Goal: Answer question/provide support: Answer question/provide support

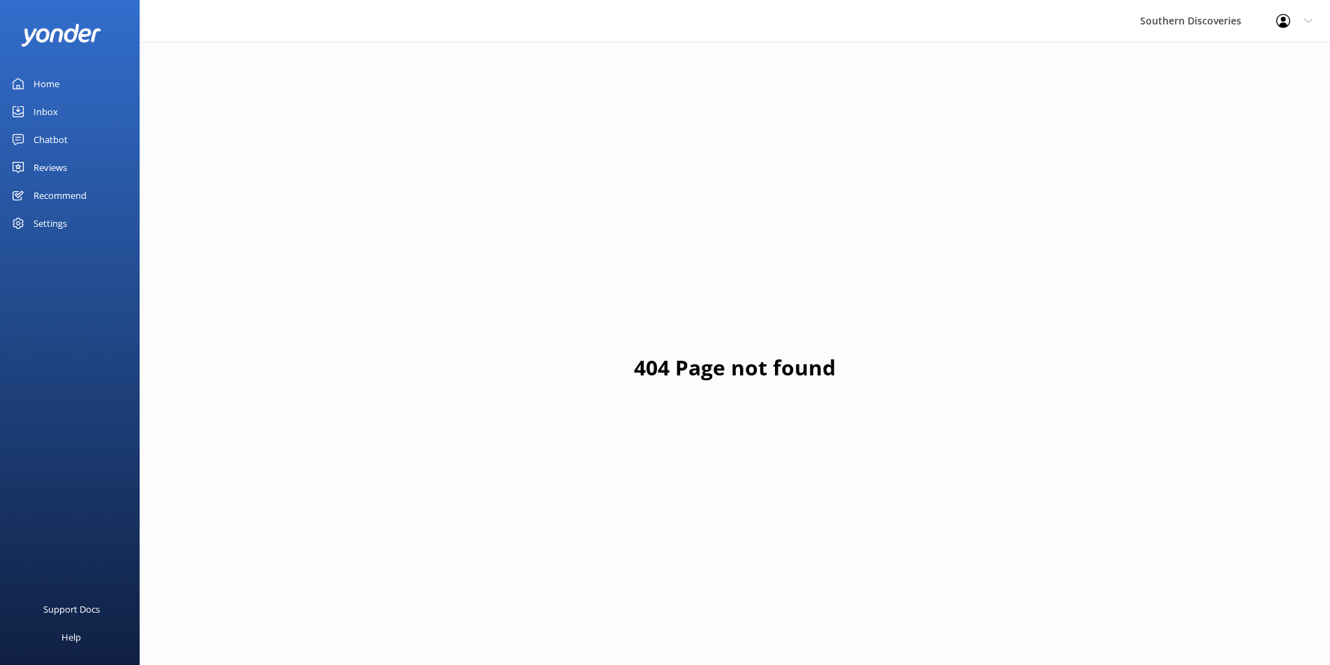
click at [24, 102] on link "Inbox" at bounding box center [70, 112] width 140 height 28
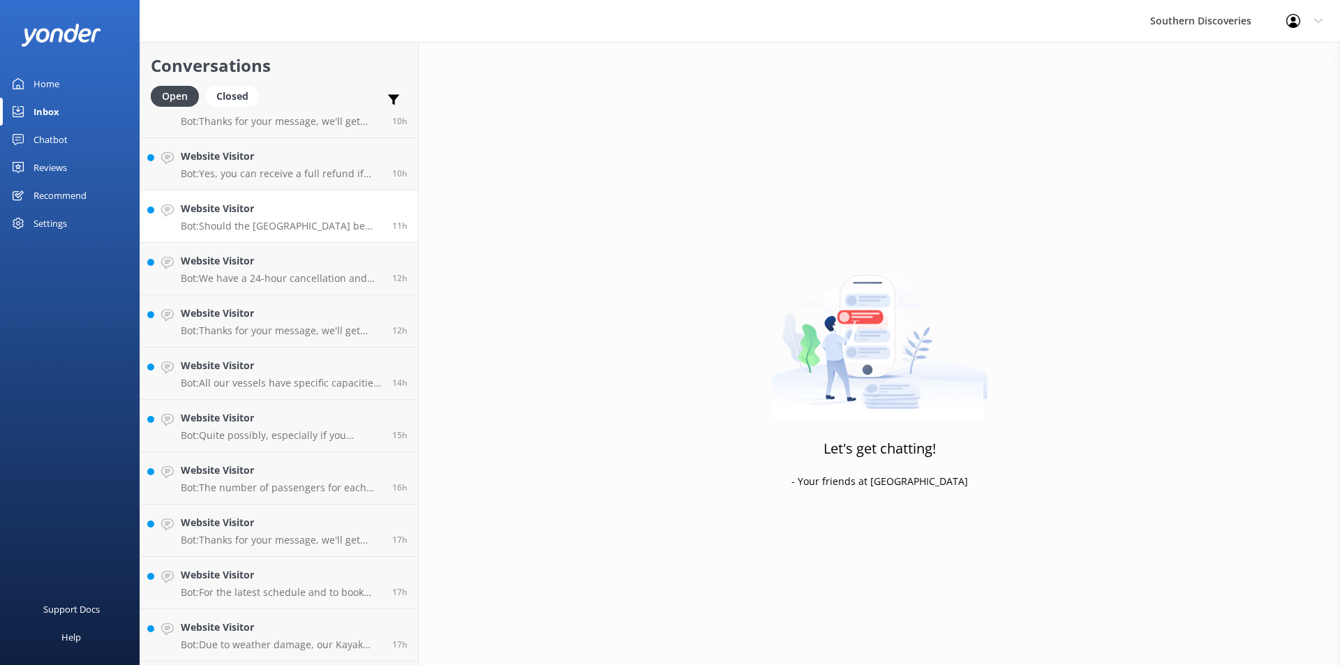
scroll to position [602, 0]
click at [314, 589] on div "Website Visitor Bot: Due to weather damage, our Kayak Shed is temporarily close…" at bounding box center [281, 586] width 201 height 31
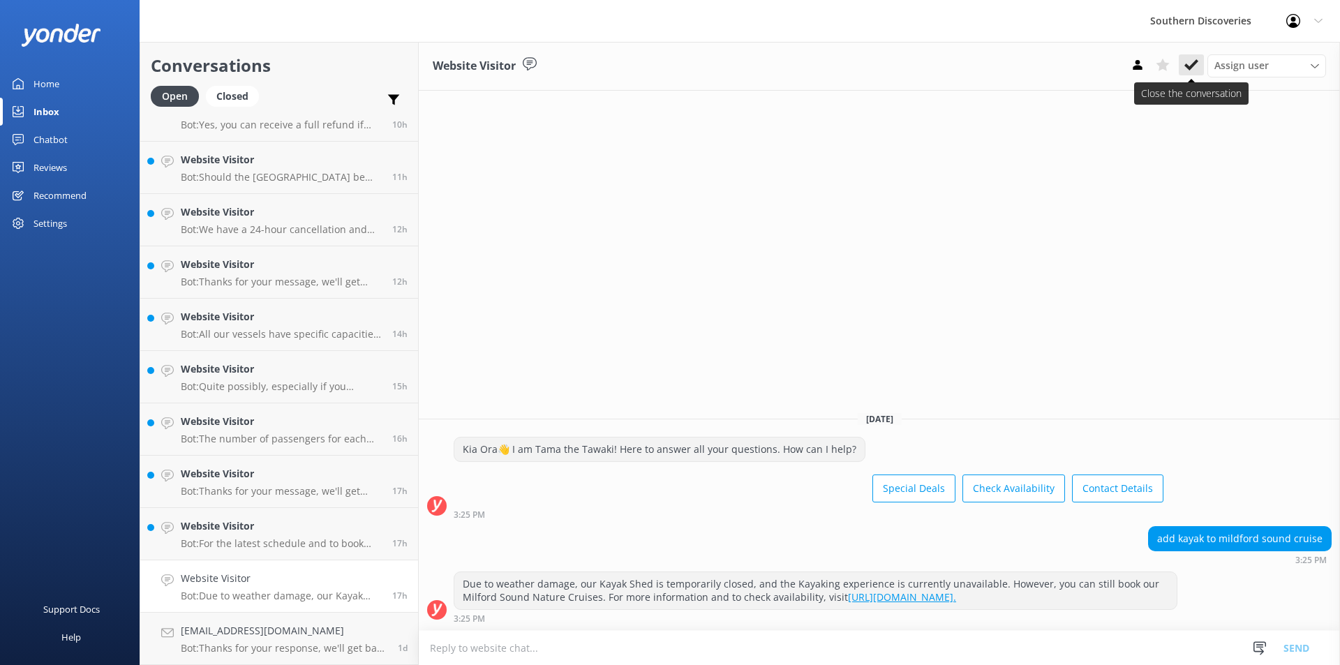
click at [1193, 62] on icon at bounding box center [1192, 65] width 14 height 14
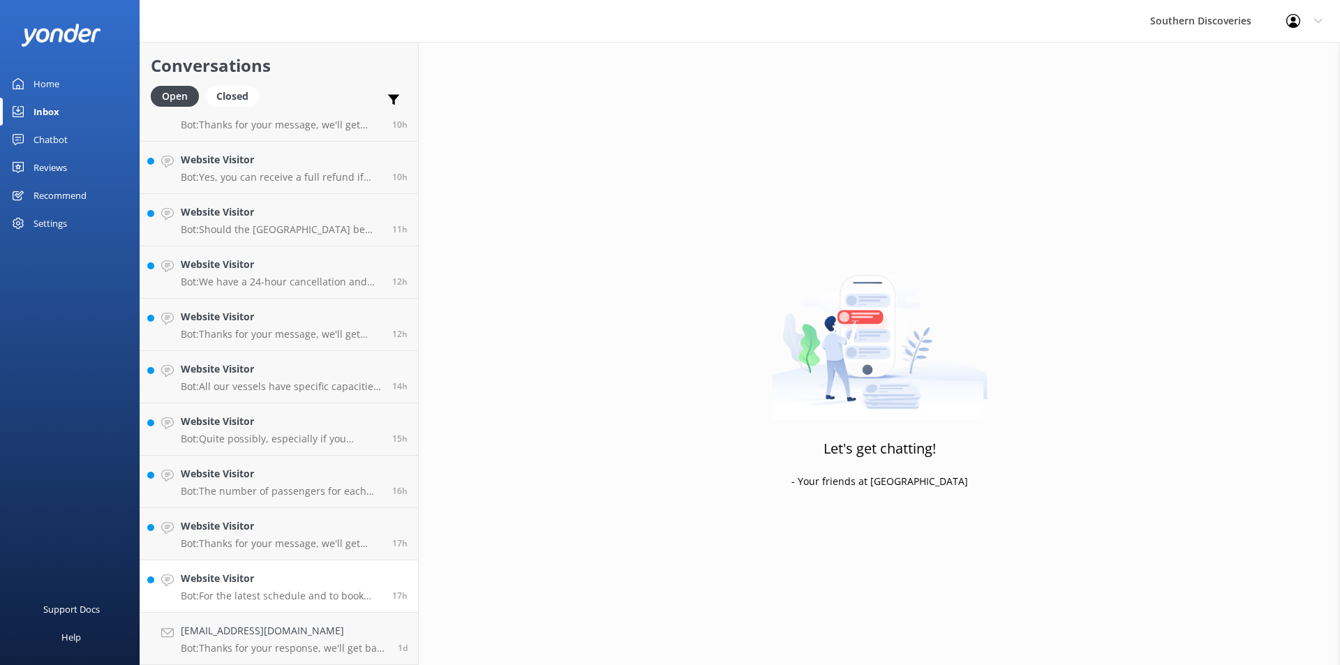
scroll to position [549, 0]
click at [303, 607] on link "Website Visitor Bot: For the latest schedule and to book your Milford Sound Nat…" at bounding box center [279, 587] width 278 height 52
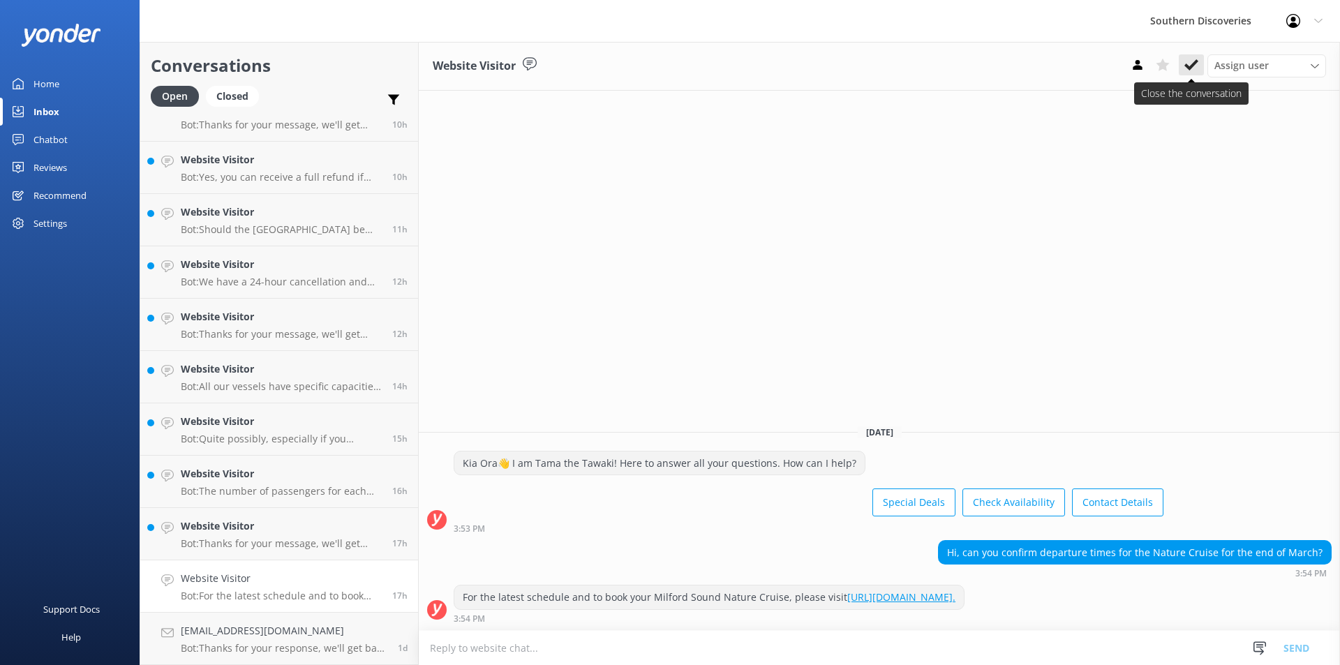
click at [1191, 74] on button at bounding box center [1191, 64] width 25 height 21
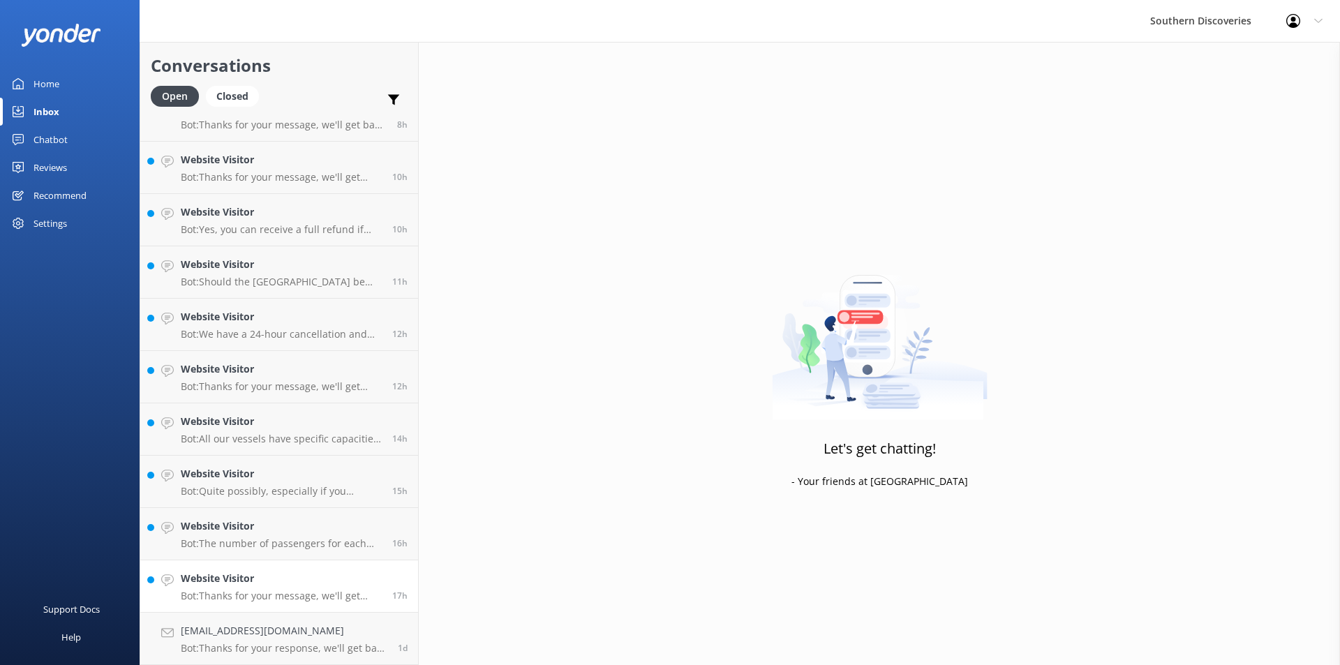
scroll to position [497, 0]
click at [286, 584] on h4 "Website Visitor" at bounding box center [281, 578] width 201 height 15
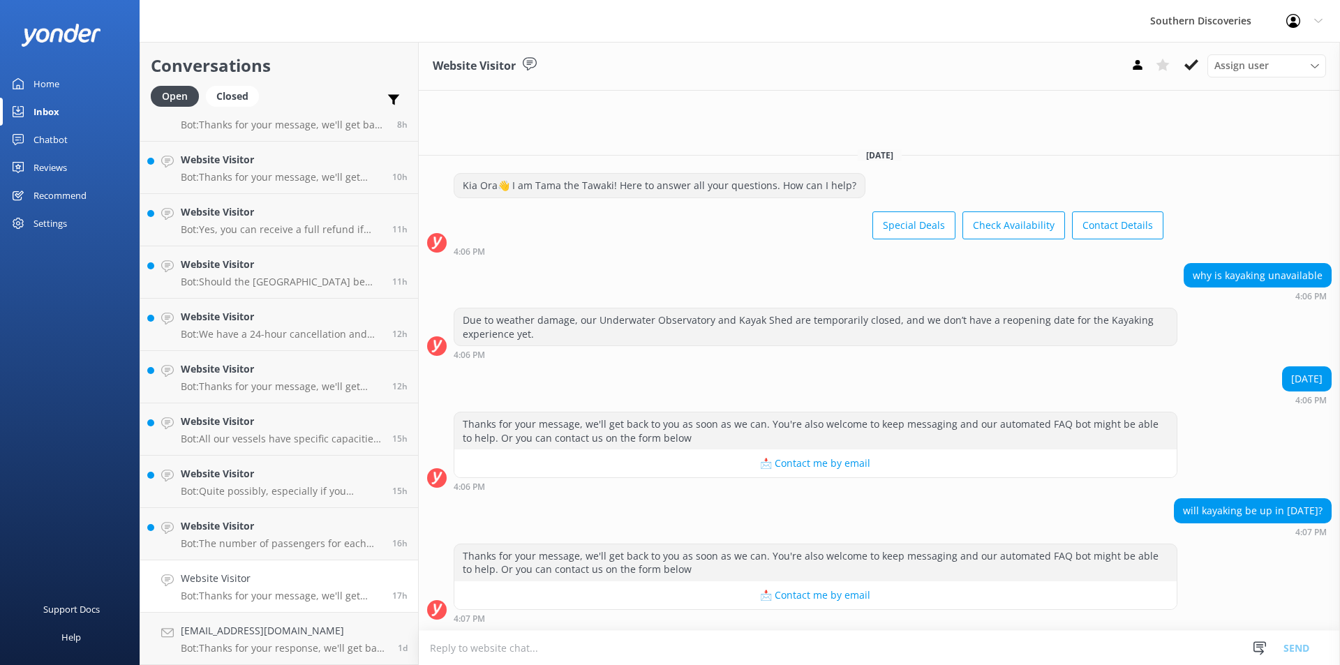
click at [656, 653] on textarea at bounding box center [880, 648] width 922 height 34
click at [274, 527] on h4 "Website Visitor" at bounding box center [281, 526] width 201 height 15
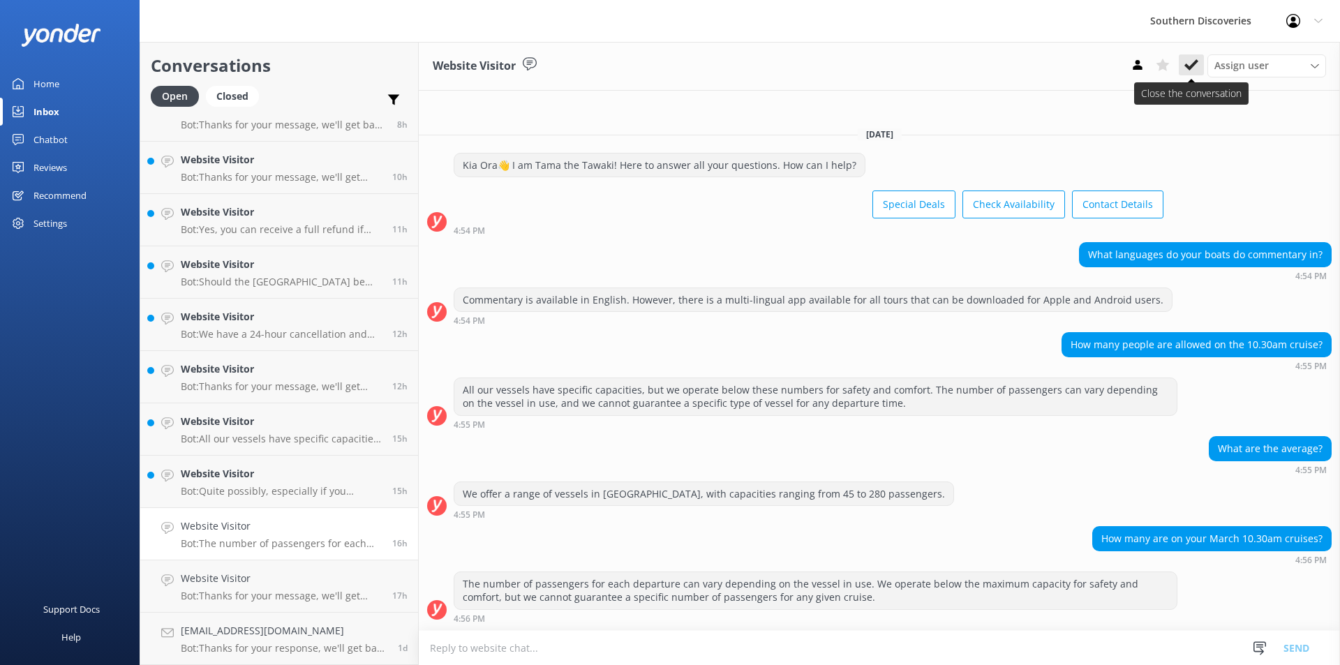
click at [1188, 67] on use at bounding box center [1192, 64] width 14 height 11
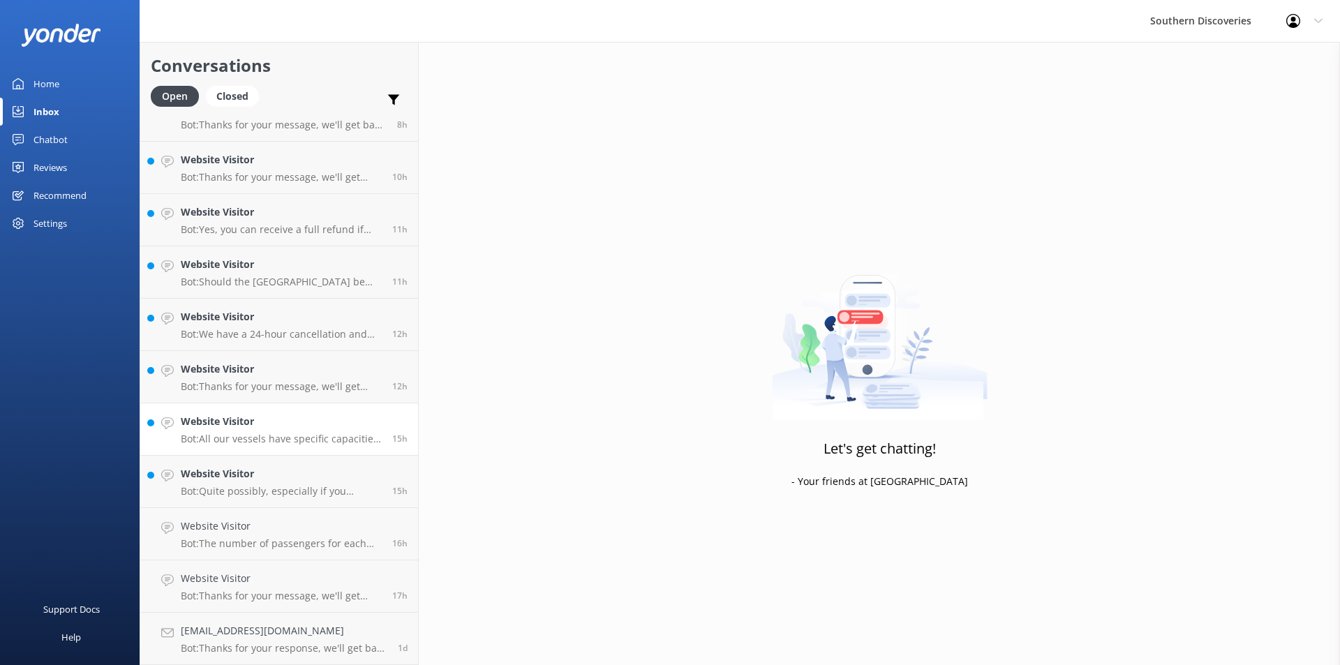
scroll to position [445, 0]
click at [237, 522] on h4 "Website Visitor" at bounding box center [281, 526] width 201 height 15
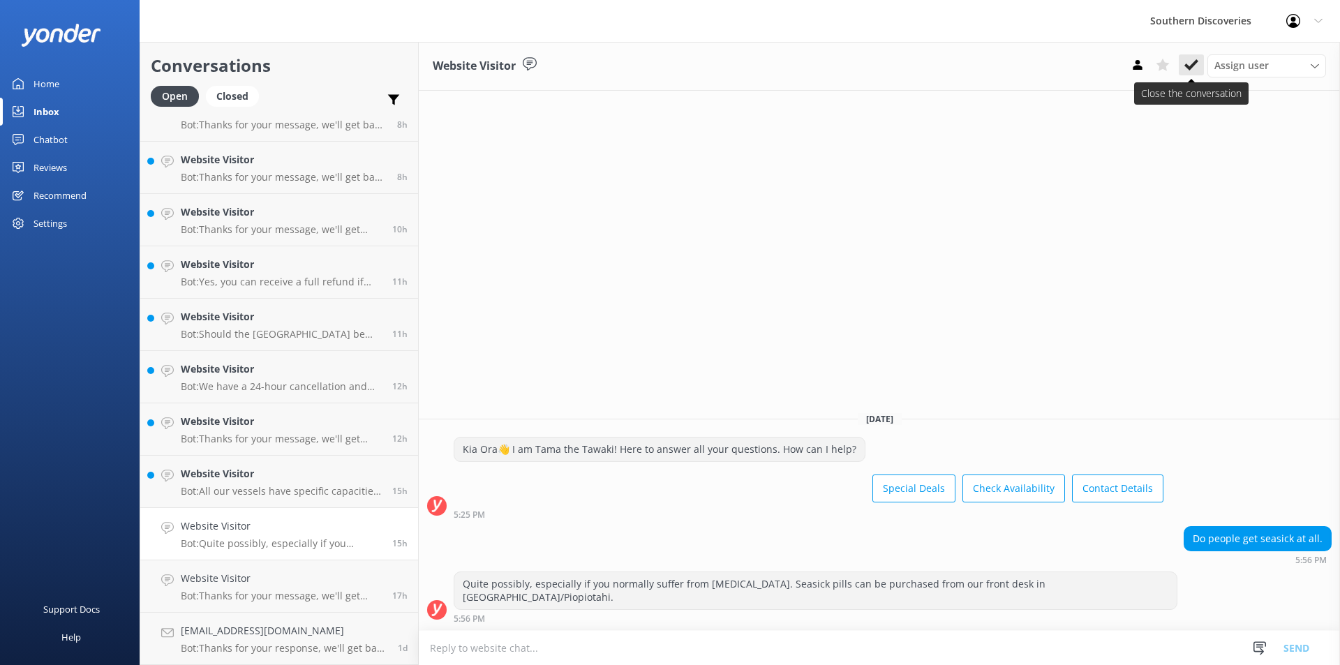
click at [1194, 61] on icon at bounding box center [1192, 65] width 14 height 14
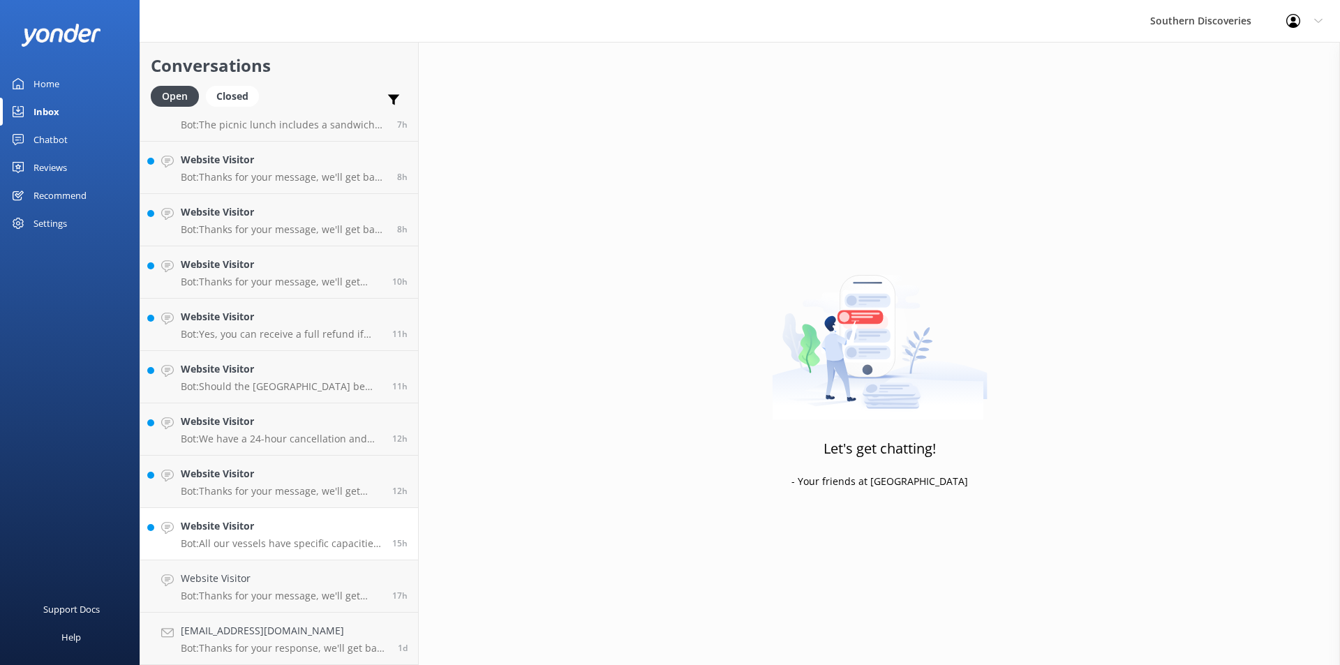
scroll to position [392, 0]
click at [250, 539] on p "Bot: All our vessels have specific capacities for safety and comfort, but we op…" at bounding box center [281, 544] width 201 height 13
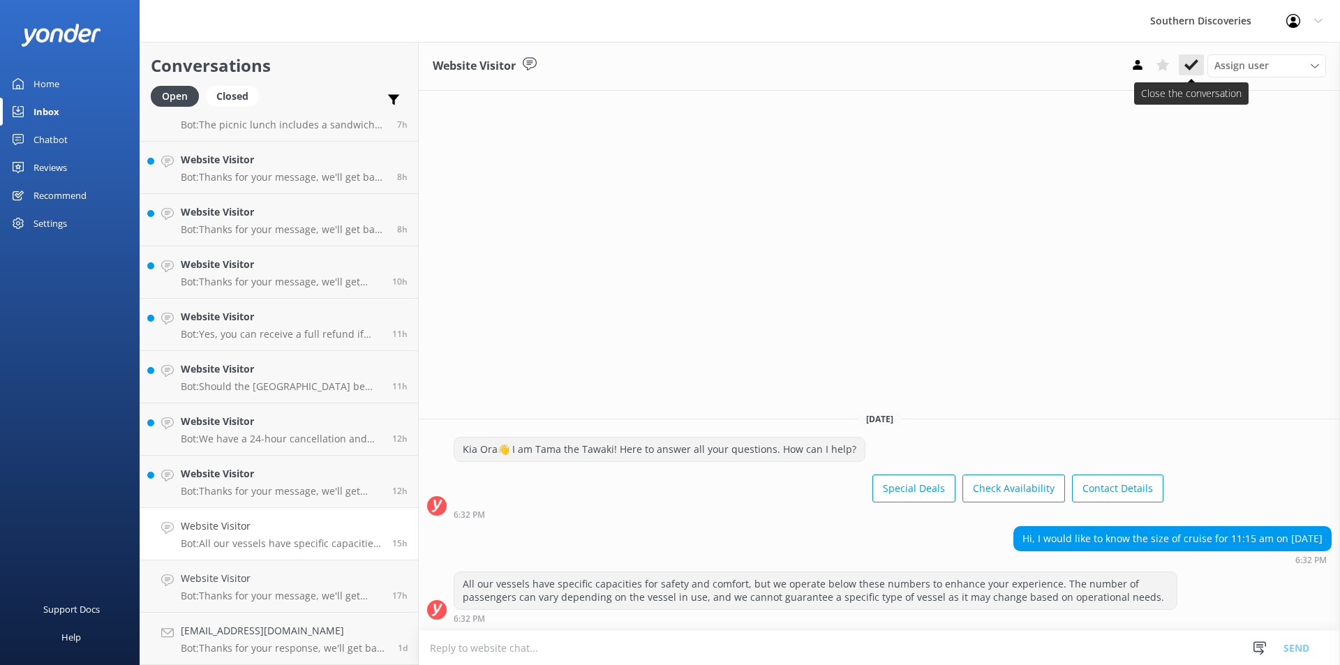
click at [1189, 62] on icon at bounding box center [1192, 65] width 14 height 14
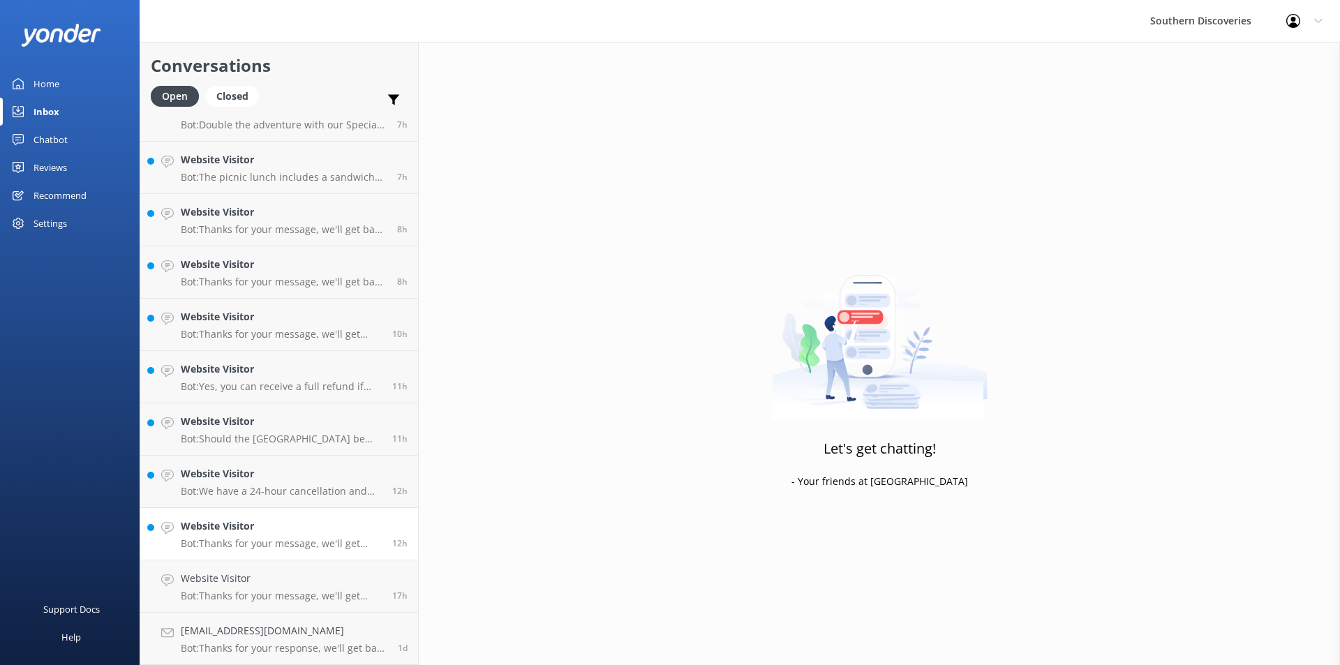
scroll to position [340, 0]
click at [231, 529] on h4 "Website Visitor" at bounding box center [281, 526] width 201 height 15
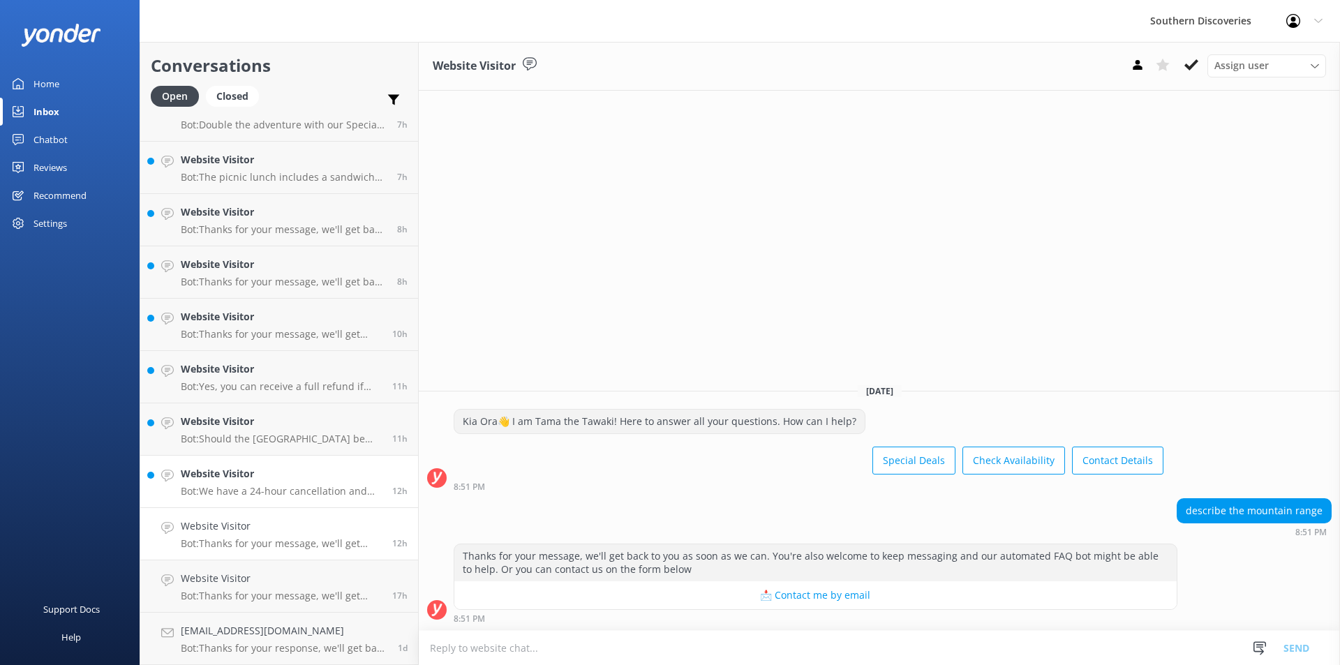
click at [279, 478] on h4 "Website Visitor" at bounding box center [281, 473] width 201 height 15
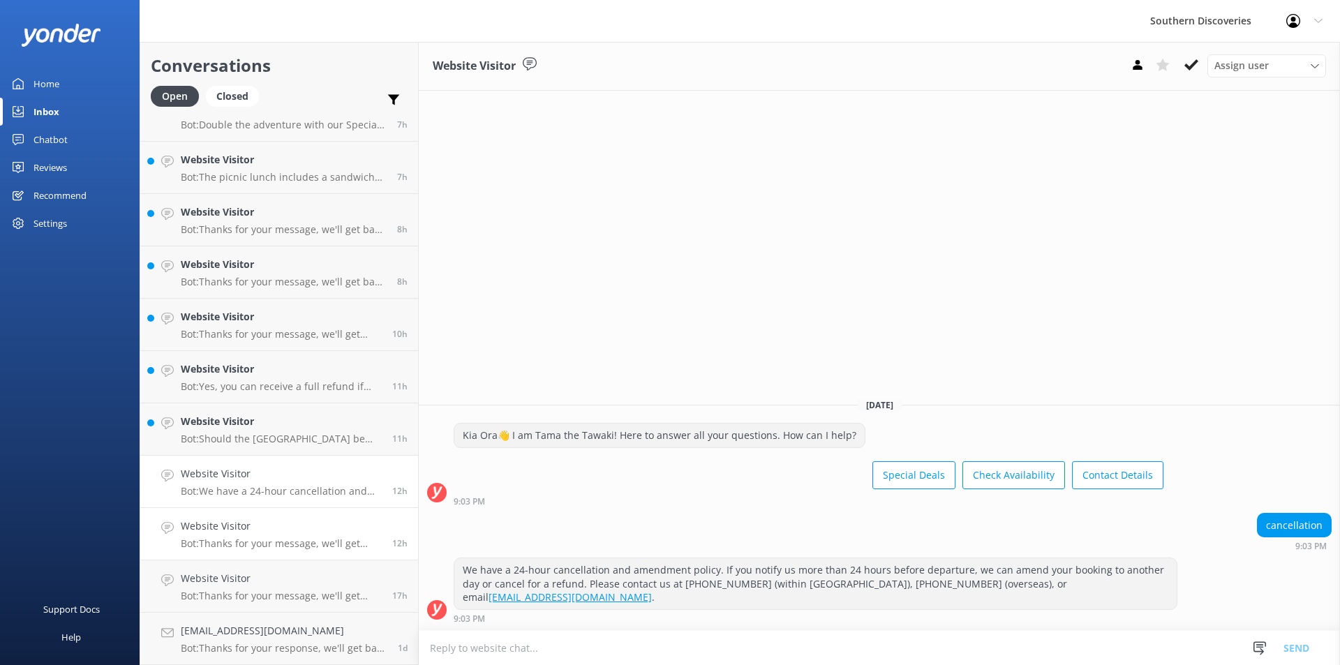
click at [281, 530] on h4 "Website Visitor" at bounding box center [281, 526] width 201 height 15
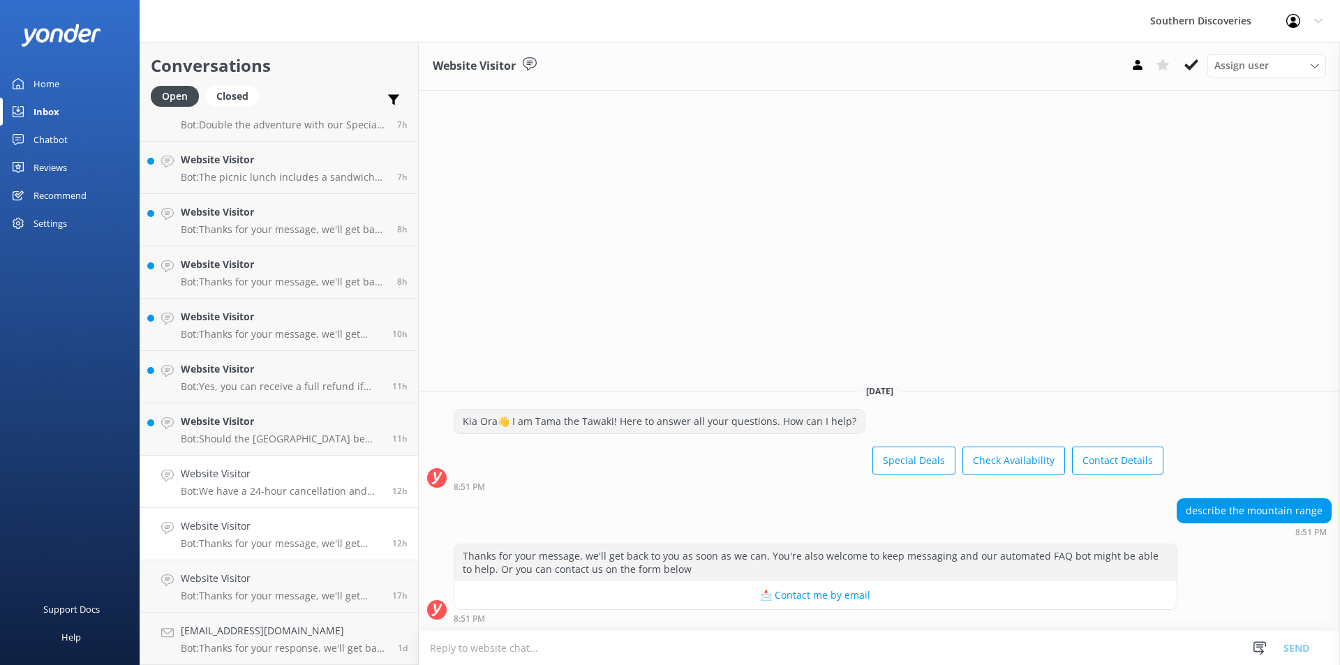
click at [265, 488] on p "Bot: We have a 24-hour cancellation and amendment policy. If you notify us more…" at bounding box center [281, 491] width 201 height 13
